Goal: Information Seeking & Learning: Learn about a topic

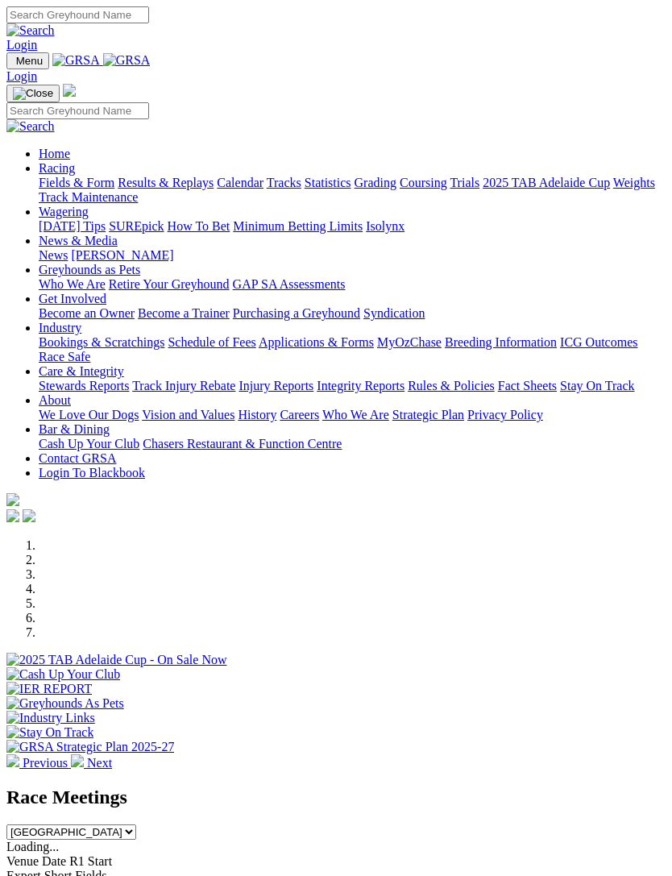
click at [13, 64] on img "Toggle navigation" at bounding box center [13, 64] width 0 height 0
click at [75, 175] on link "Racing" at bounding box center [57, 168] width 36 height 14
click at [217, 189] on link "Calendar" at bounding box center [240, 183] width 47 height 14
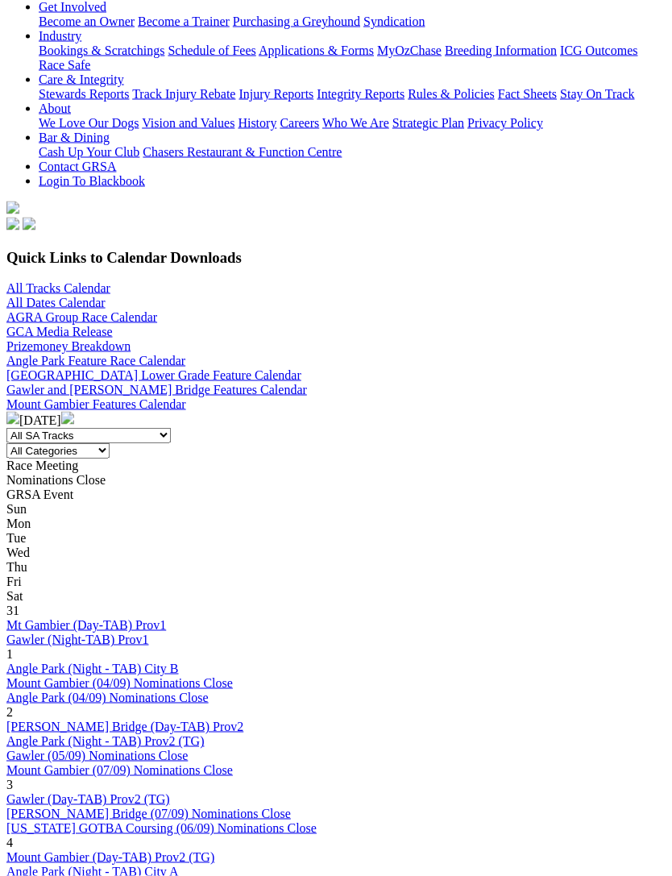
scroll to position [317, 0]
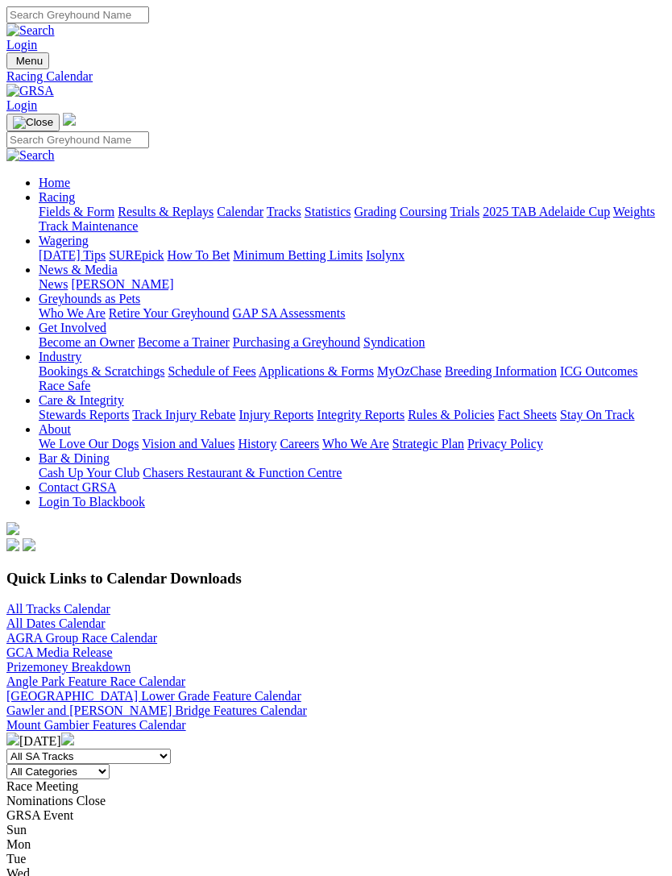
scroll to position [367, 0]
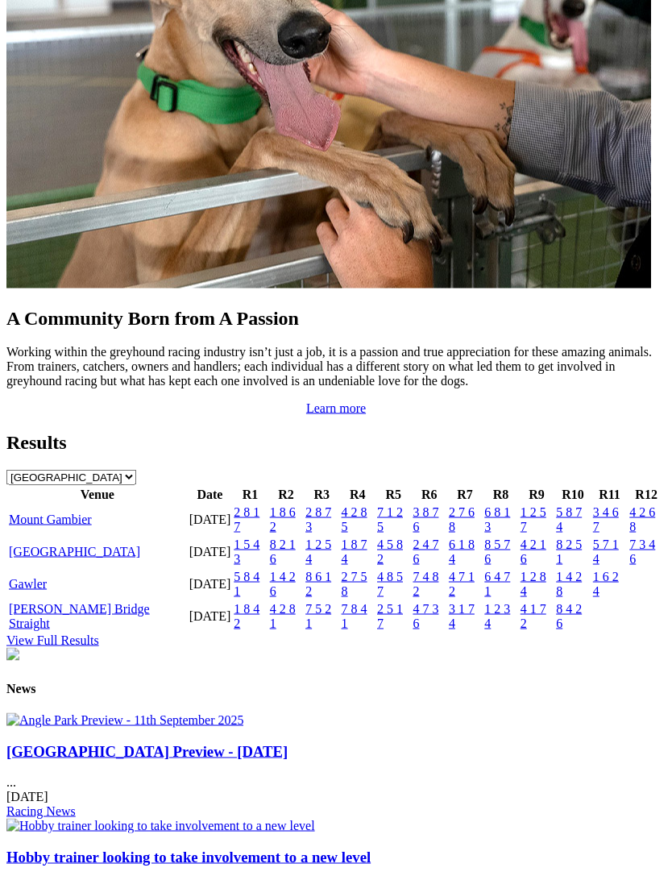
scroll to position [1459, 0]
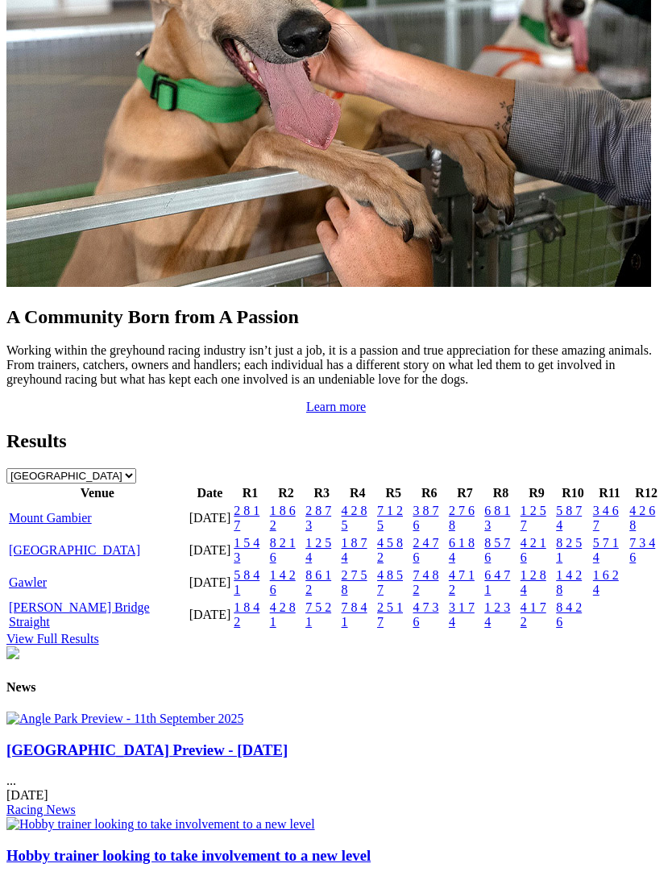
click at [68, 557] on link "[GEOGRAPHIC_DATA]" at bounding box center [74, 550] width 131 height 14
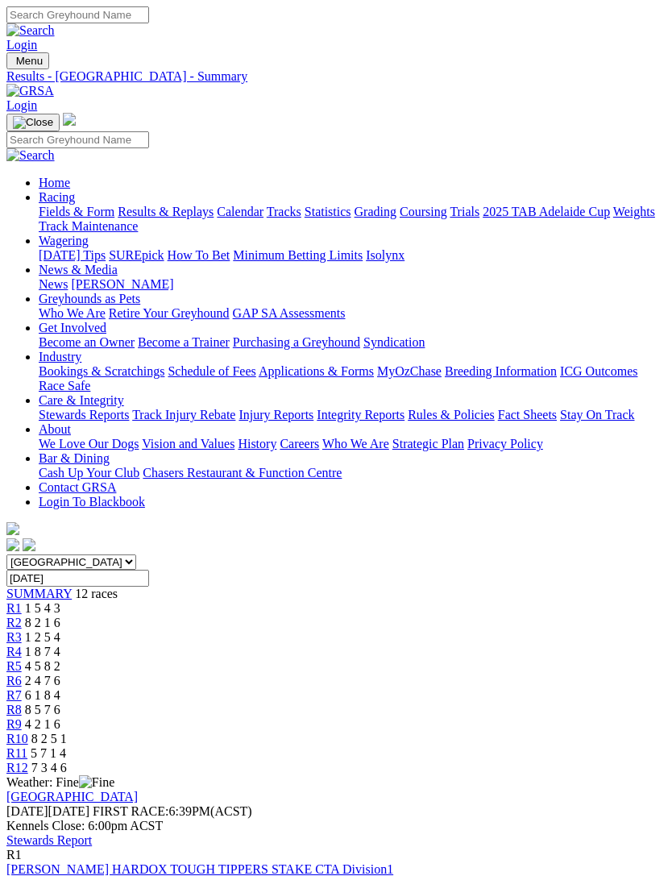
click at [92, 833] on link "Stewards Report" at bounding box center [48, 840] width 85 height 14
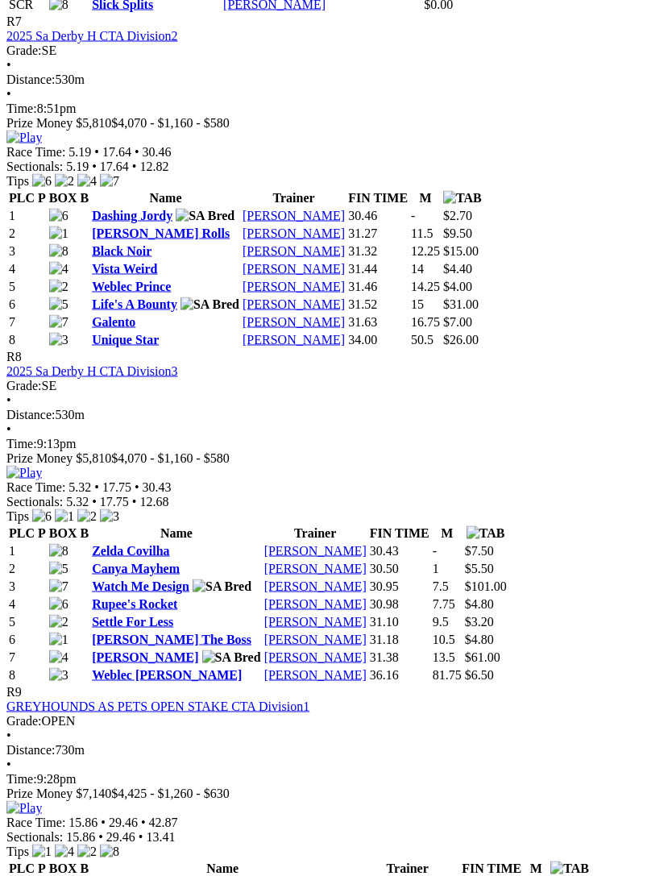
scroll to position [2668, 0]
click at [177, 592] on link "Watch Me Design" at bounding box center [140, 585] width 97 height 14
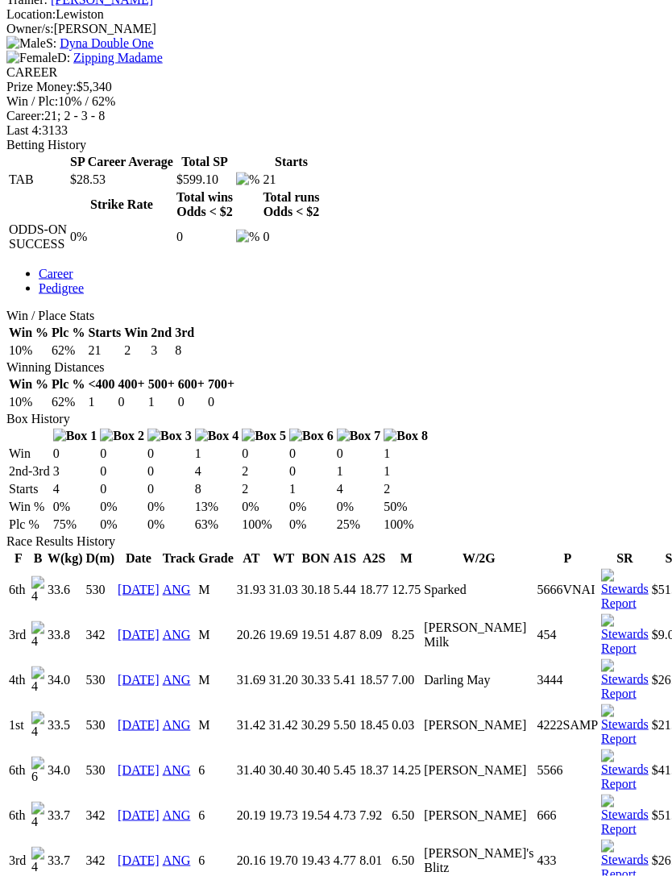
scroll to position [674, 0]
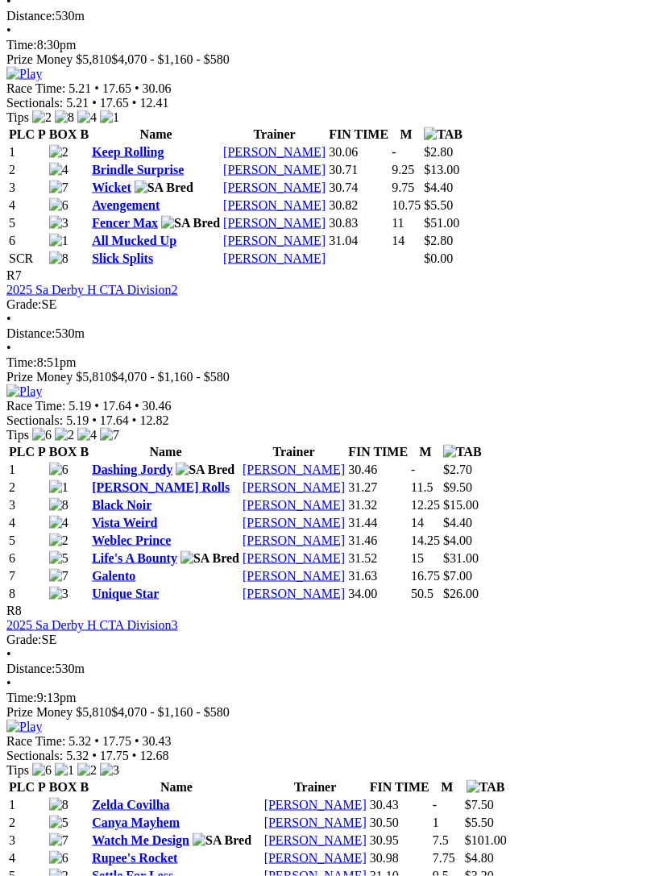
scroll to position [2412, 0]
click at [42, 385] on img at bounding box center [23, 392] width 35 height 15
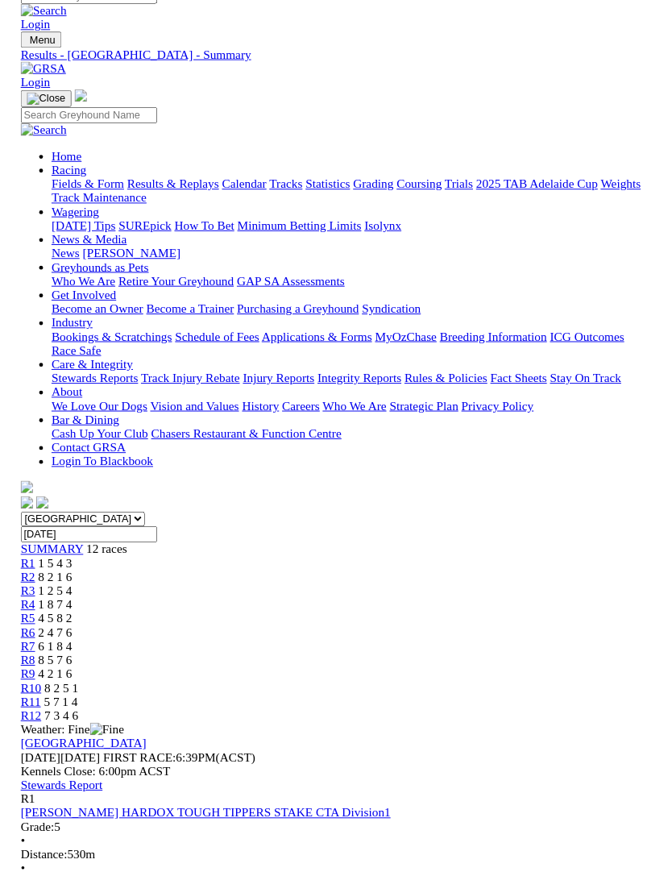
scroll to position [2413, 0]
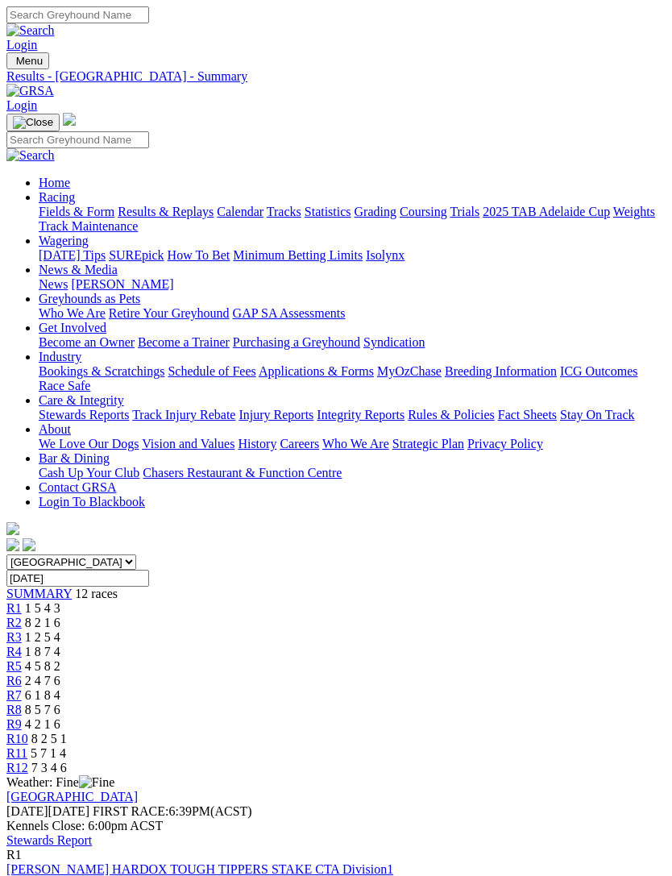
click at [92, 833] on link "Stewards Report" at bounding box center [48, 840] width 85 height 14
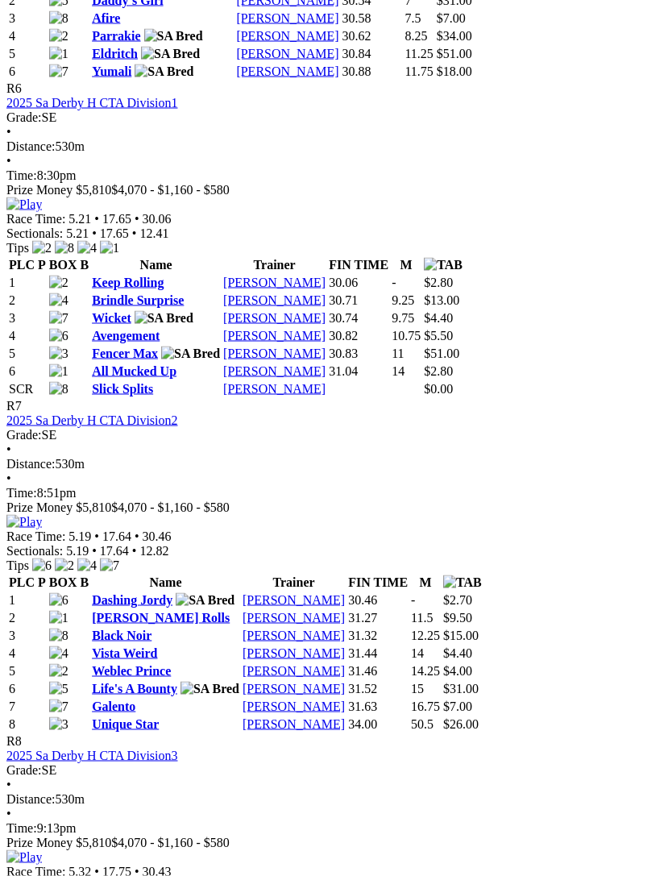
scroll to position [2279, 0]
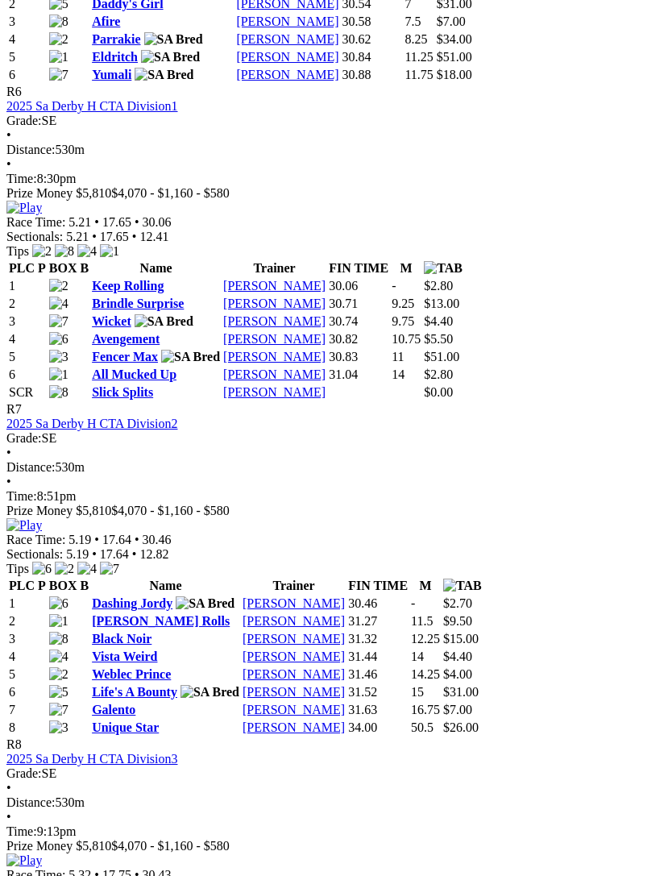
click at [42, 518] on img at bounding box center [23, 525] width 35 height 15
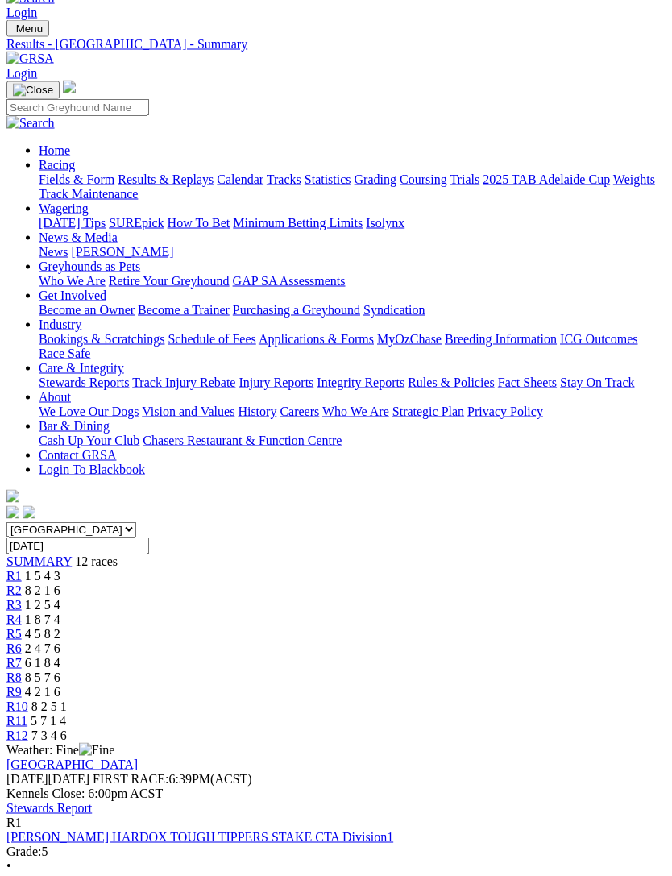
scroll to position [0, 0]
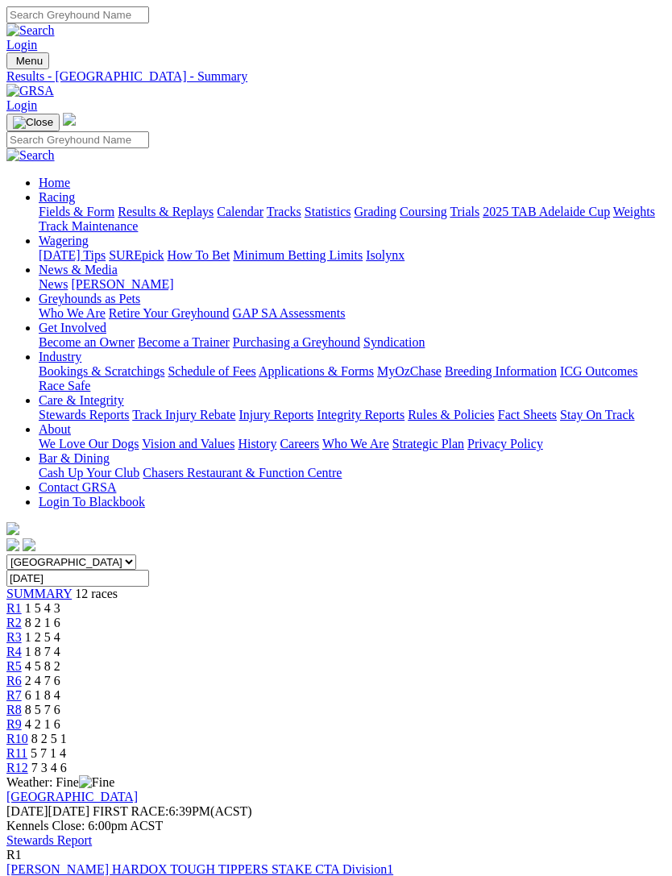
click at [92, 833] on link "Stewards Report" at bounding box center [48, 840] width 85 height 14
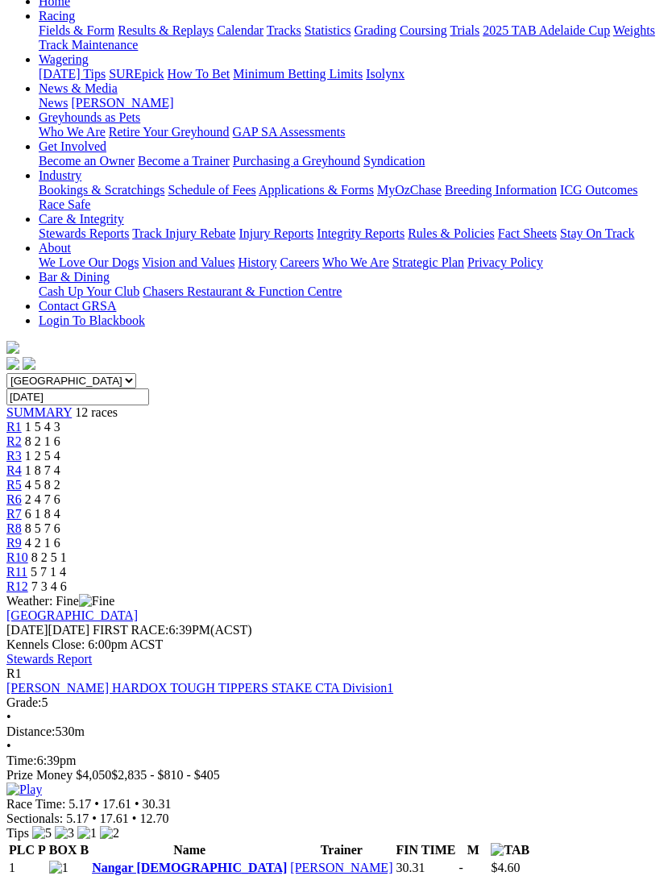
scroll to position [182, 0]
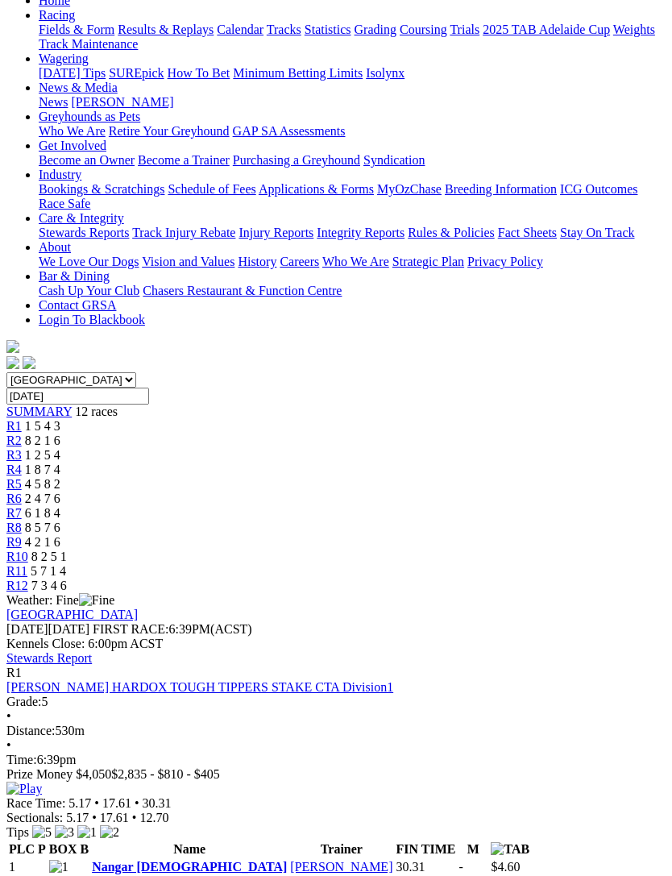
click at [137, 860] on link "Nangar Lady" at bounding box center [189, 867] width 195 height 14
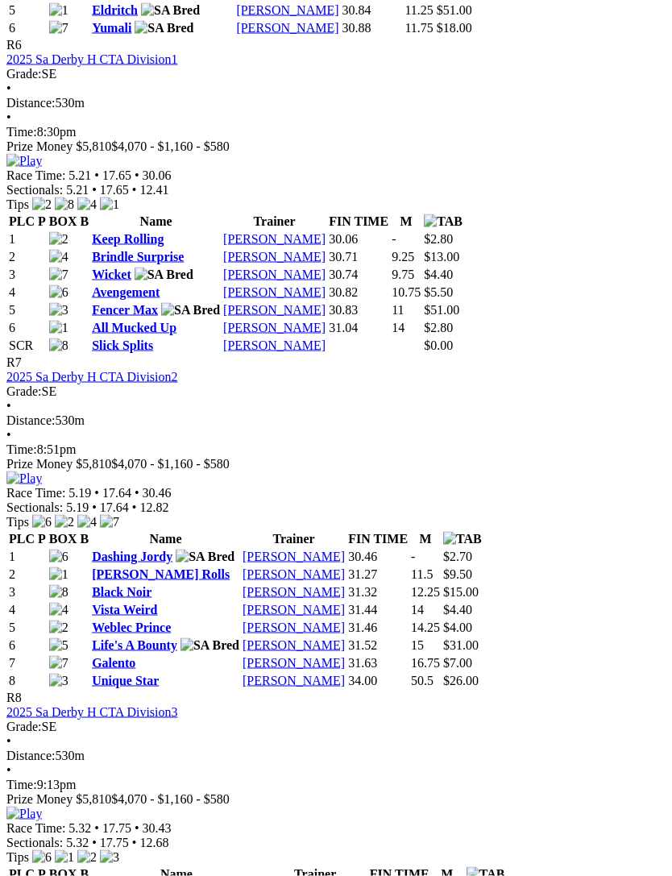
scroll to position [2327, 0]
click at [42, 471] on img at bounding box center [23, 478] width 35 height 15
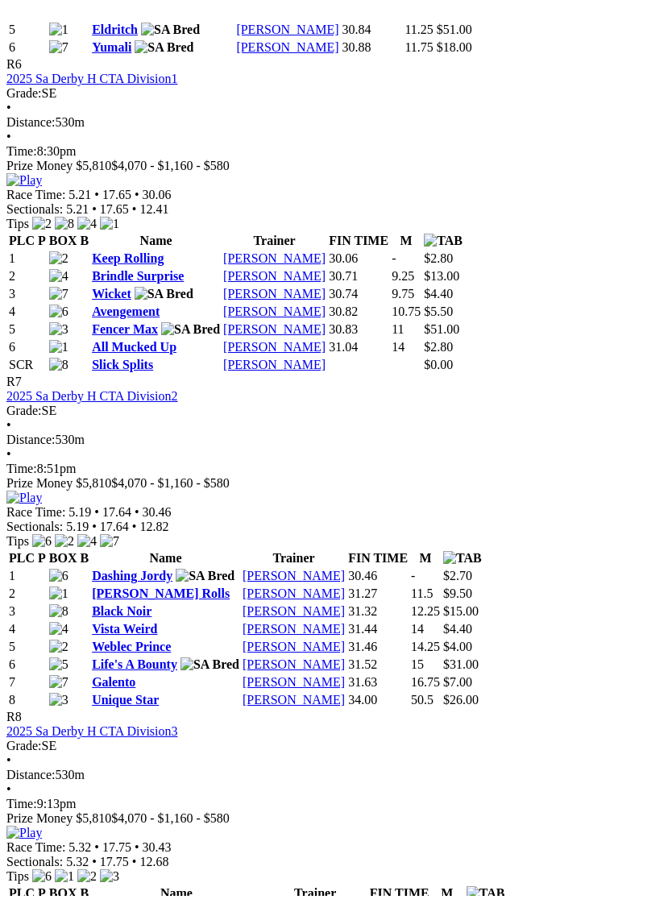
scroll to position [19, 0]
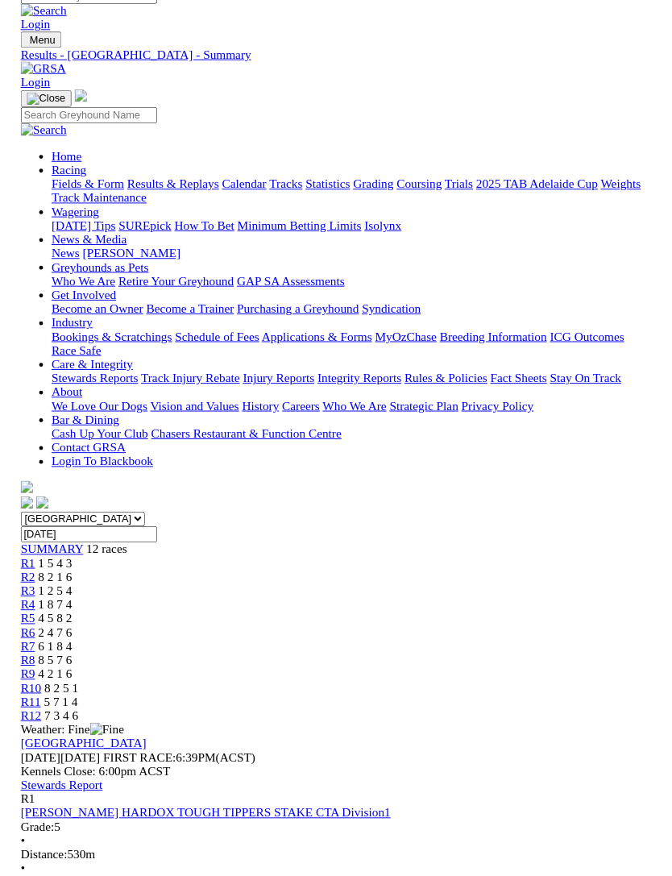
scroll to position [2327, 0]
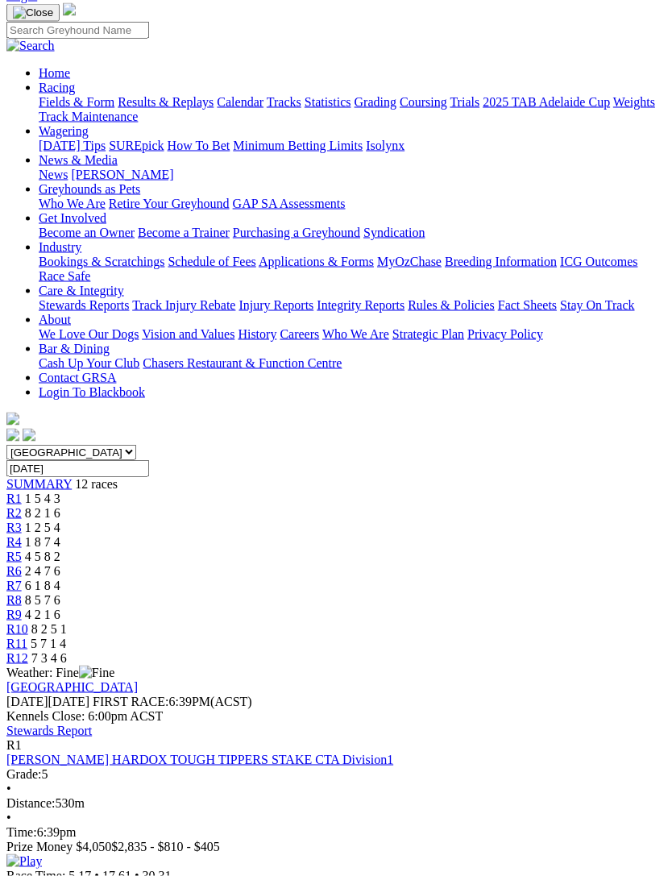
scroll to position [0, 0]
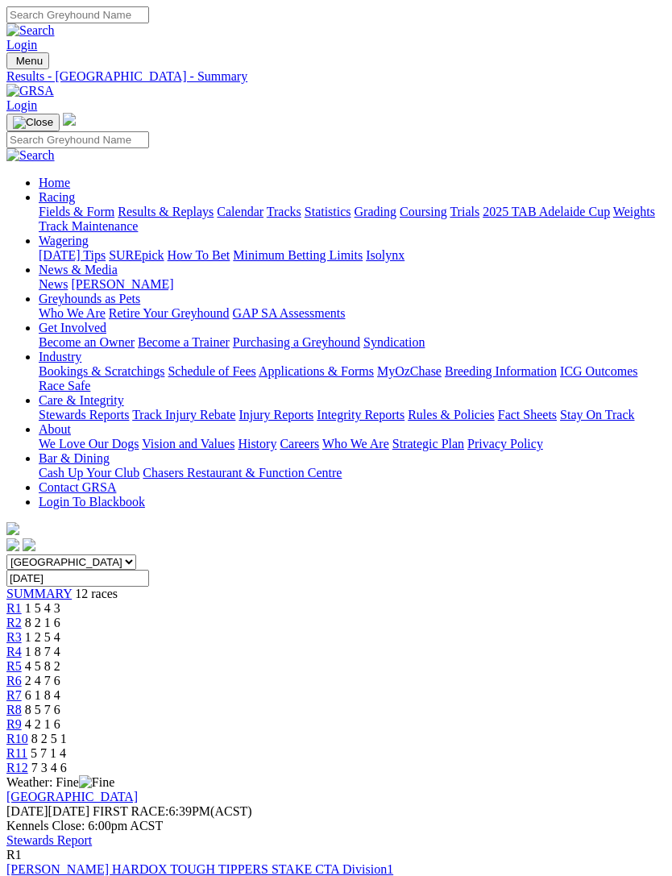
click at [92, 833] on link "Stewards Report" at bounding box center [48, 840] width 85 height 14
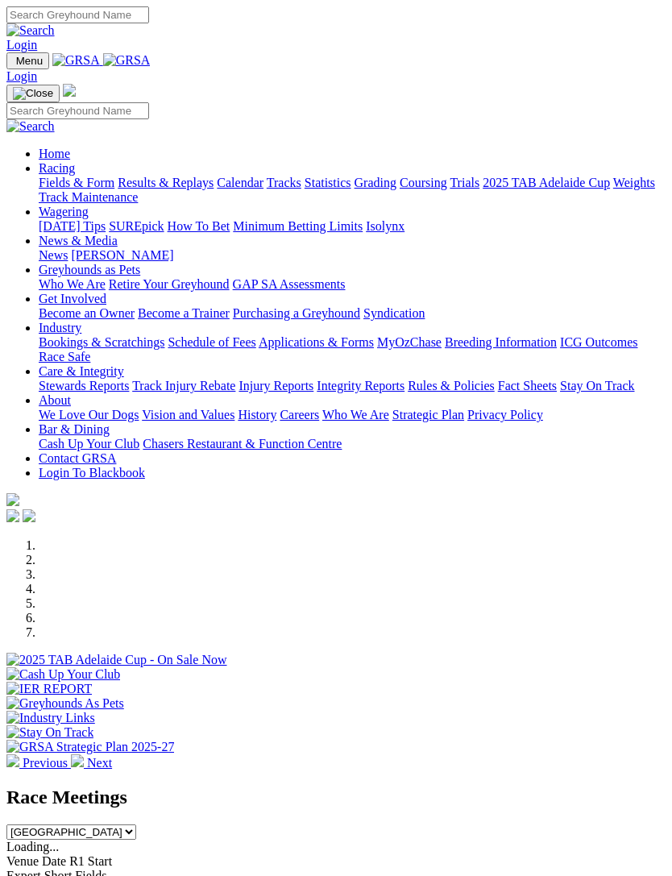
scroll to position [533, 0]
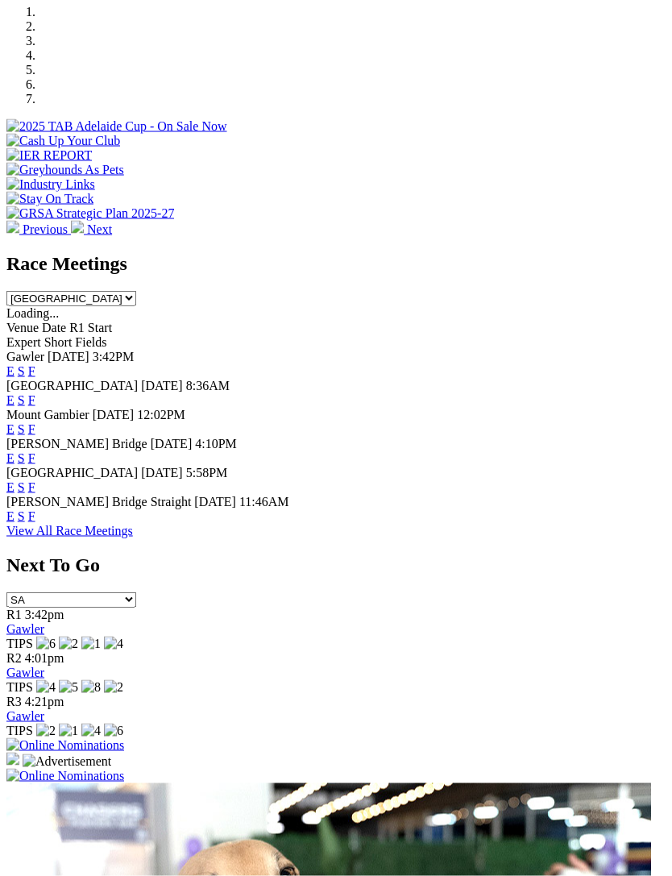
click at [124, 769] on img at bounding box center [65, 776] width 118 height 15
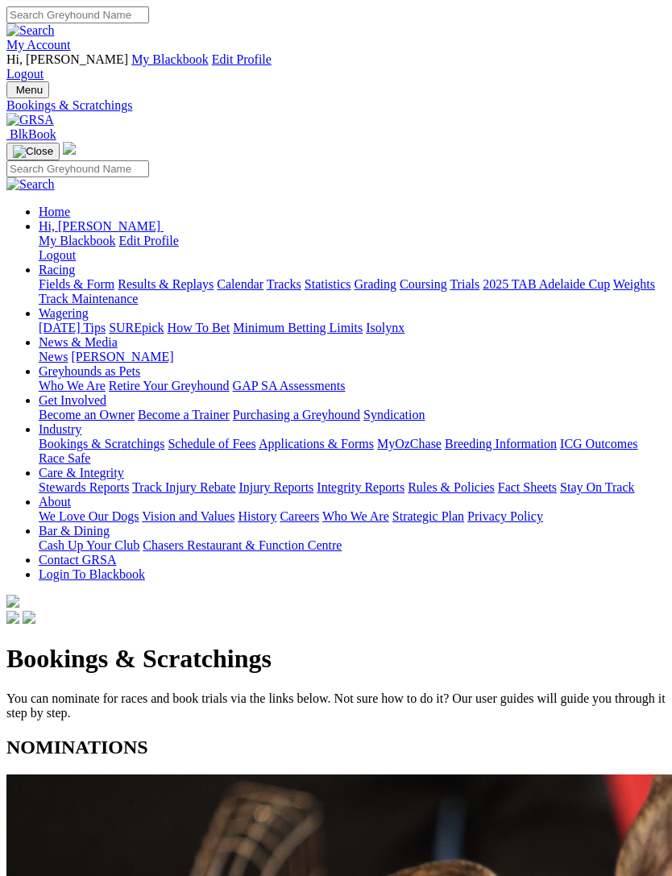
scroll to position [138, 0]
